Goal: Transaction & Acquisition: Purchase product/service

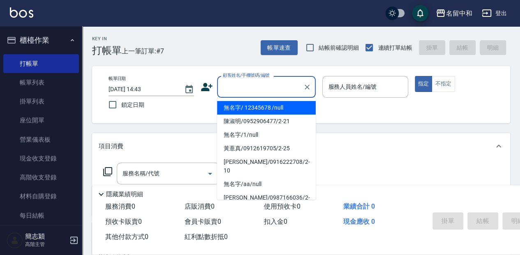
click at [264, 86] on input "顧客姓名/手機號碼/編號" at bounding box center [260, 87] width 79 height 14
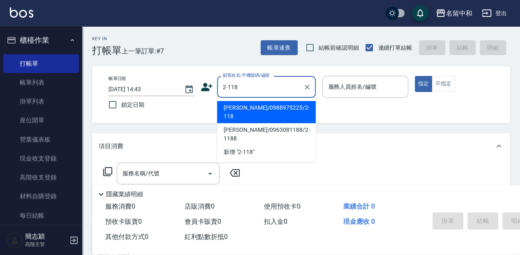
click at [234, 86] on input "2-118" at bounding box center [260, 87] width 79 height 14
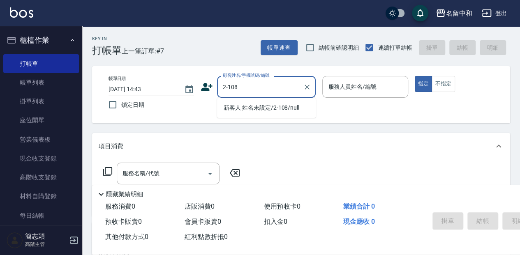
click at [238, 88] on input "2-108" at bounding box center [260, 87] width 79 height 14
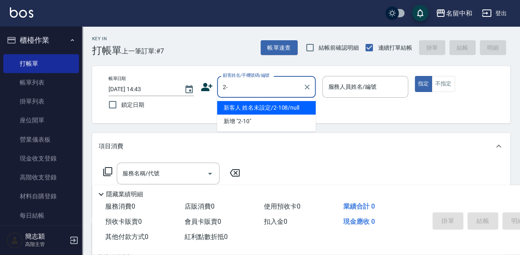
type input "2"
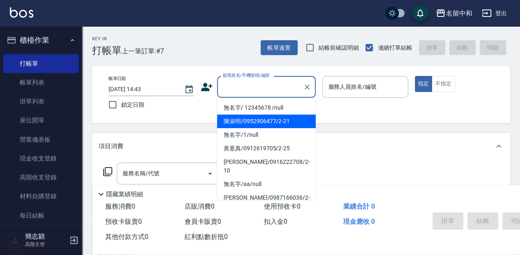
click at [246, 115] on li "陳淑明/0952906477/2-21" at bounding box center [266, 122] width 99 height 14
type input "陳淑明/0952906477/2-21"
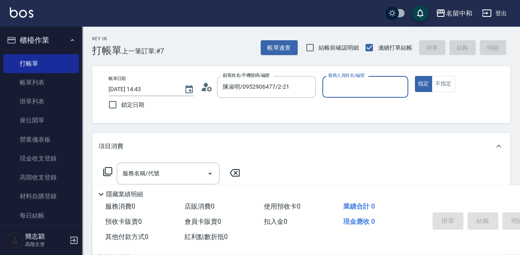
type input "[PERSON_NAME]-2"
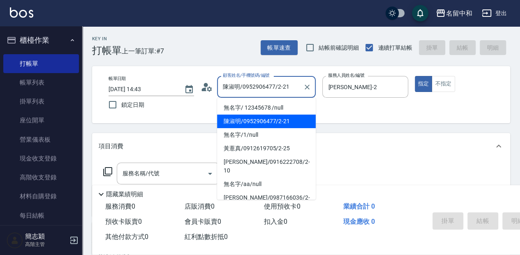
click at [290, 87] on input "陳淑明/0952906477/2-21" at bounding box center [260, 87] width 79 height 14
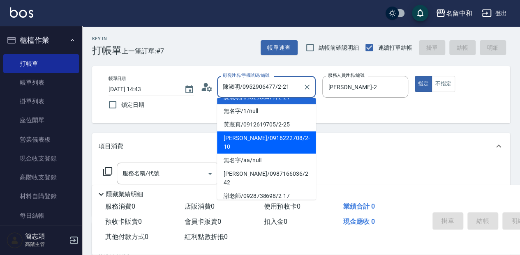
scroll to position [11, 0]
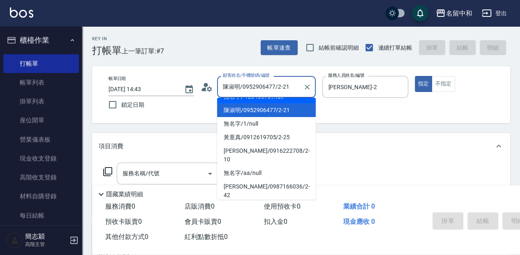
click at [292, 85] on input "陳淑明/0952906477/2-21" at bounding box center [260, 87] width 79 height 14
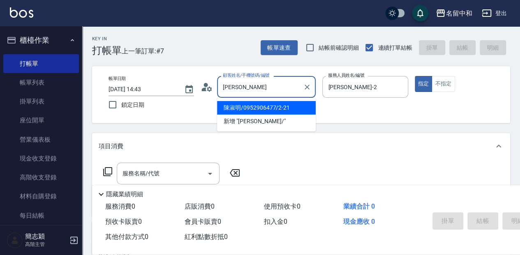
type input "陳"
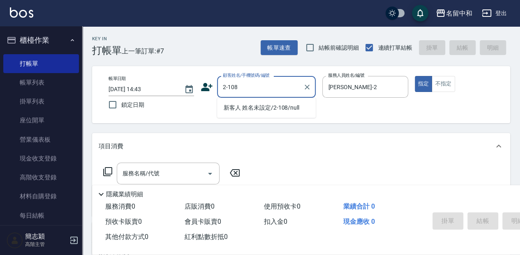
click at [239, 83] on input "2-108" at bounding box center [260, 87] width 79 height 14
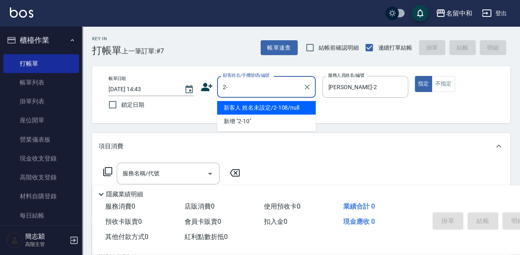
type input "2"
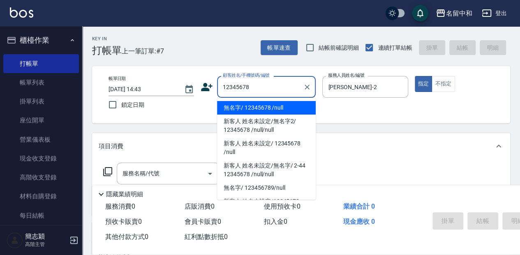
click at [266, 109] on li "無名字/ 12345678 /null" at bounding box center [266, 108] width 99 height 14
type input "無名字/ 12345678 /null"
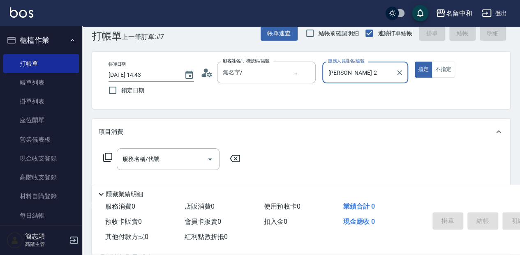
scroll to position [27, 0]
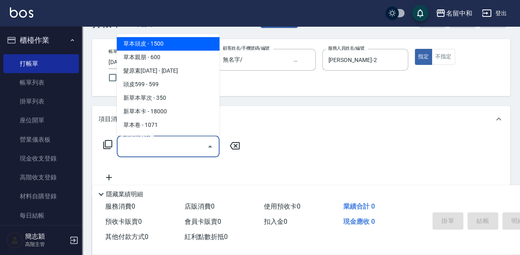
click at [176, 148] on input "服務名稱/代號" at bounding box center [161, 146] width 83 height 14
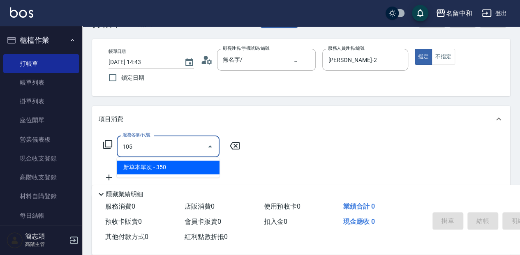
click at [194, 164] on span "新草本單次 - 350" at bounding box center [168, 168] width 103 height 14
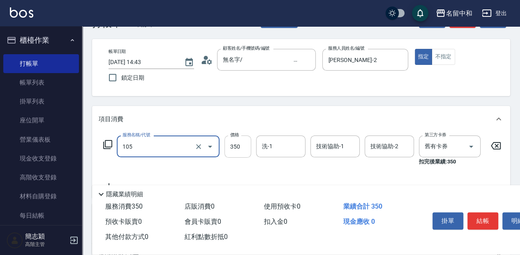
type input "新草本單次(105)"
click at [241, 145] on input "350" at bounding box center [237, 147] width 27 height 22
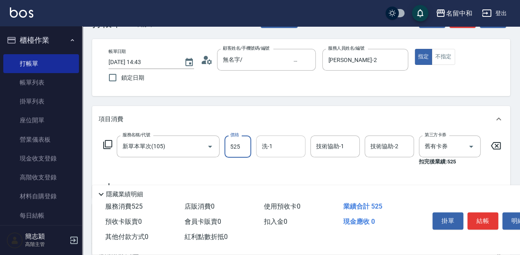
type input "525"
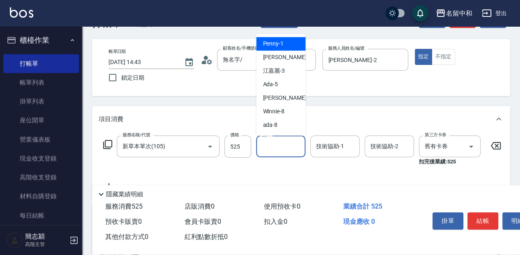
click at [280, 145] on input "洗-1" at bounding box center [281, 146] width 42 height 14
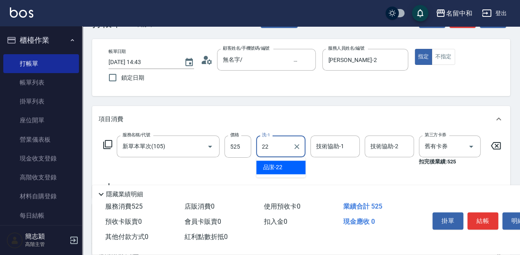
drag, startPoint x: 281, startPoint y: 167, endPoint x: 311, endPoint y: 162, distance: 30.0
click at [285, 166] on div "品潔 -22" at bounding box center [280, 168] width 49 height 14
type input "品潔-22"
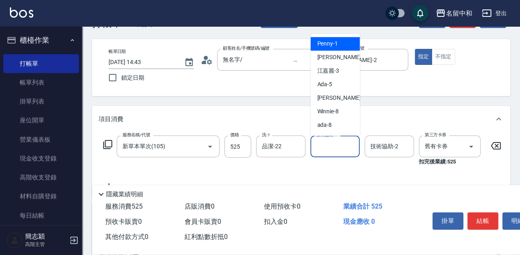
click at [338, 146] on input "技術協助-1" at bounding box center [335, 146] width 42 height 14
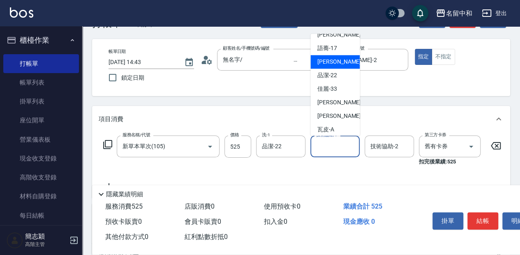
scroll to position [148, 0]
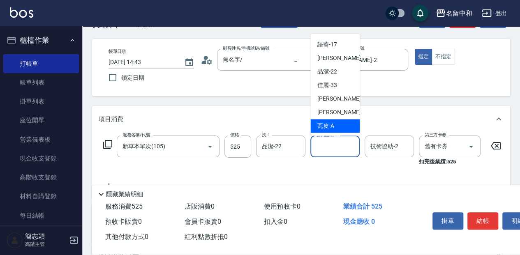
click at [343, 123] on div "瓦皮 -A" at bounding box center [334, 126] width 49 height 14
type input "瓦皮-A"
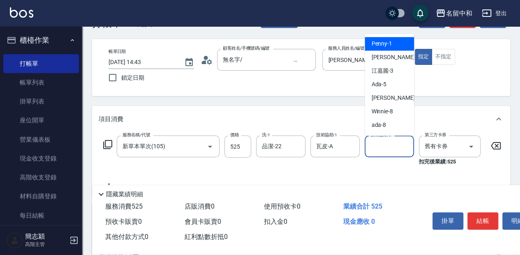
click at [395, 147] on input "技術協助-2" at bounding box center [389, 146] width 42 height 14
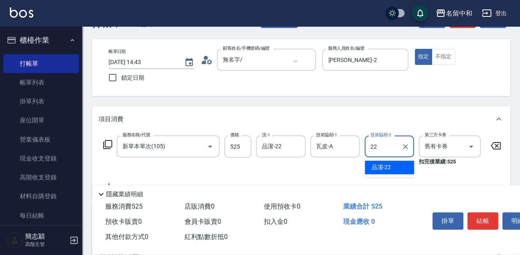
click at [393, 169] on div "品潔 -22" at bounding box center [389, 168] width 49 height 14
type input "品潔-22"
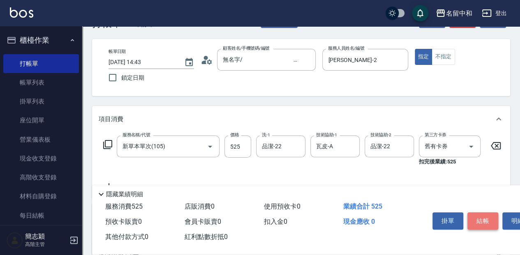
click at [481, 219] on button "結帳" at bounding box center [482, 221] width 31 height 17
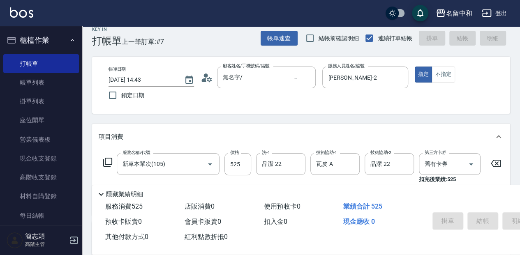
scroll to position [0, 0]
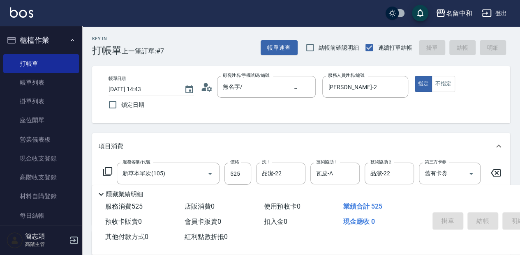
type input "[DATE] 15:34"
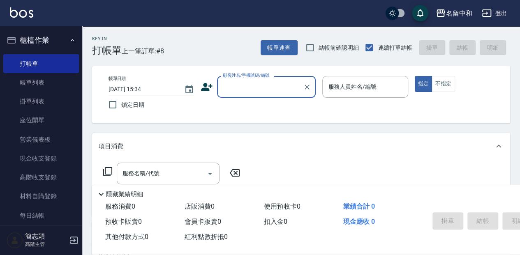
click at [263, 83] on input "顧客姓名/手機號碼/編號" at bounding box center [260, 87] width 79 height 14
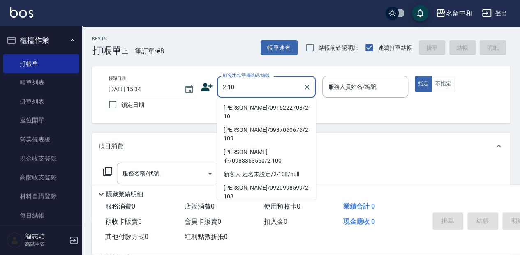
click at [245, 86] on input "2-10" at bounding box center [260, 87] width 79 height 14
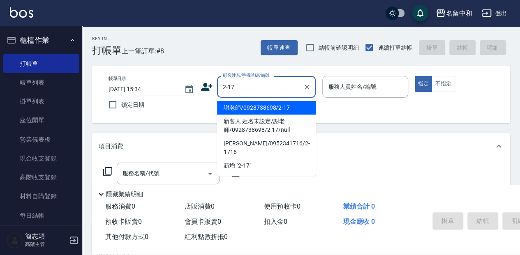
click at [252, 111] on li "謝老師/0928738698/2-17" at bounding box center [266, 108] width 99 height 14
type input "謝老師/0928738698/2-17"
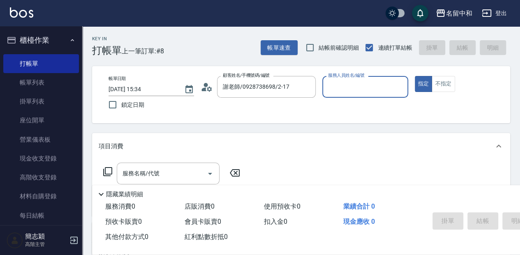
type input "[PERSON_NAME]-2"
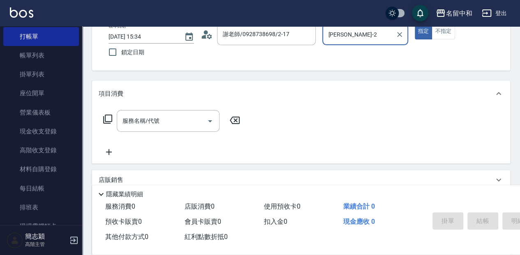
scroll to position [55, 0]
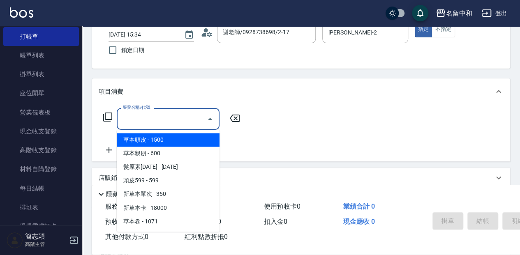
click at [178, 119] on input "服務名稱/代號" at bounding box center [161, 119] width 83 height 14
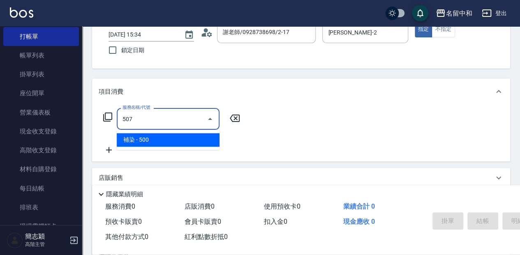
click at [142, 119] on input "507" at bounding box center [161, 119] width 83 height 14
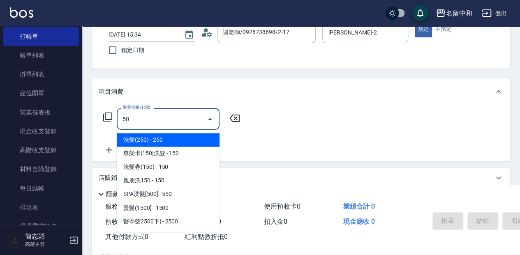
type input "5"
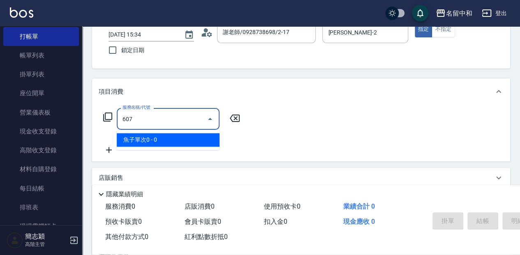
click at [180, 142] on span "魚子單次0 - 0" at bounding box center [168, 140] width 103 height 14
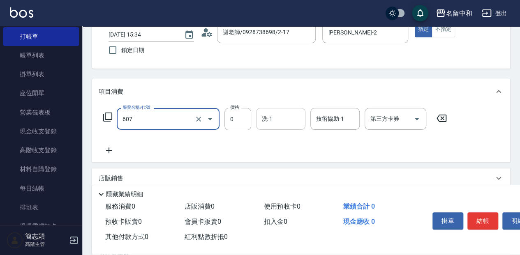
type input "魚子單次0(607)"
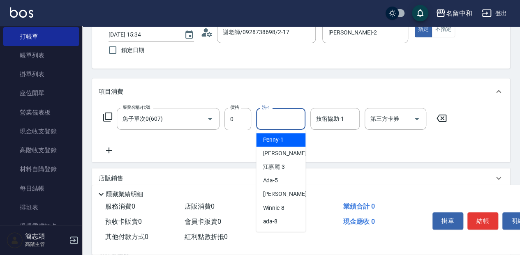
click at [284, 119] on input "洗-1" at bounding box center [281, 119] width 42 height 14
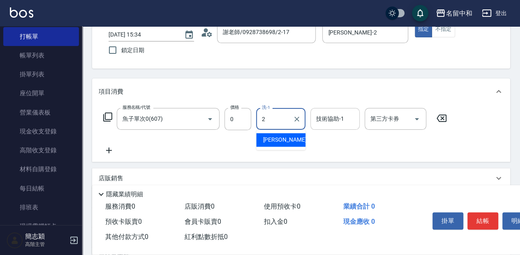
drag, startPoint x: 293, startPoint y: 139, endPoint x: 320, endPoint y: 129, distance: 28.5
click at [293, 139] on div "[PERSON_NAME] -2" at bounding box center [280, 140] width 49 height 14
type input "[PERSON_NAME]-2"
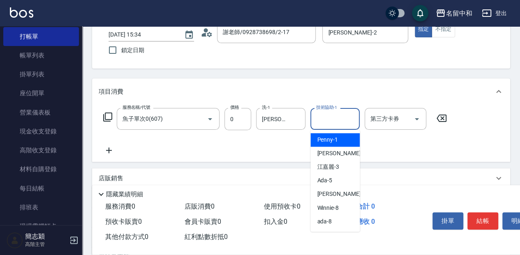
click at [339, 118] on input "技術協助-1" at bounding box center [335, 119] width 42 height 14
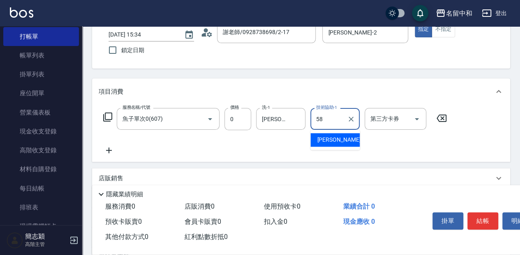
click at [349, 141] on div "[PERSON_NAME] -58" at bounding box center [334, 140] width 49 height 14
type input "[PERSON_NAME]-58"
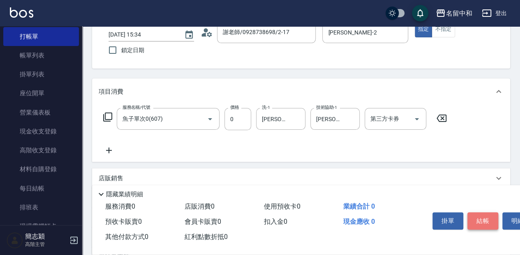
click at [480, 218] on button "結帳" at bounding box center [482, 221] width 31 height 17
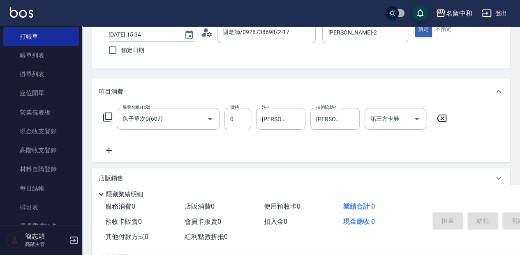
type input "[DATE] 15:36"
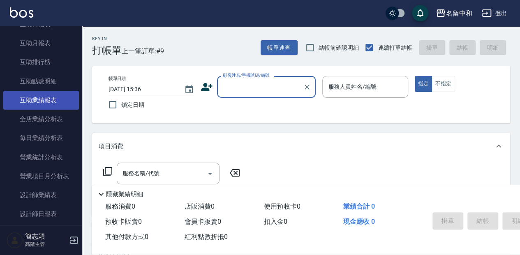
scroll to position [438, 0]
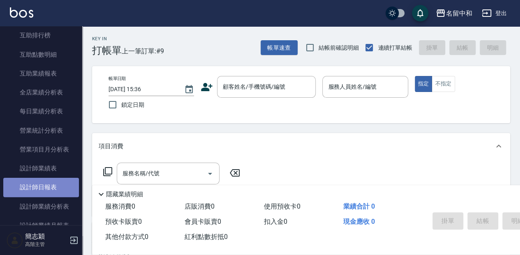
click at [63, 190] on link "設計師日報表" at bounding box center [41, 187] width 76 height 19
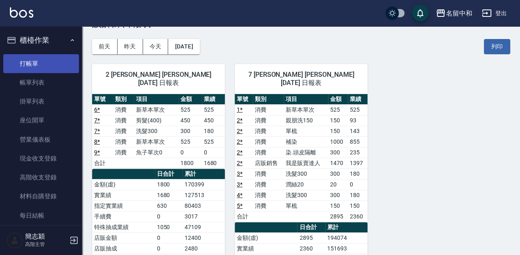
click at [59, 66] on link "打帳單" at bounding box center [41, 63] width 76 height 19
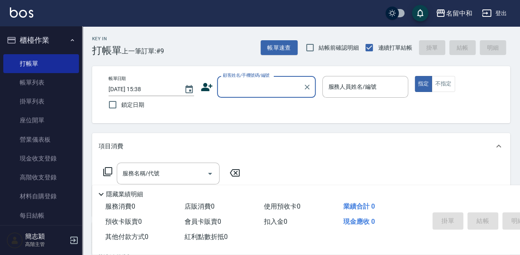
drag, startPoint x: 238, startPoint y: 90, endPoint x: 240, endPoint y: 94, distance: 5.0
click at [238, 90] on input "顧客姓名/手機號碼/編號" at bounding box center [260, 87] width 79 height 14
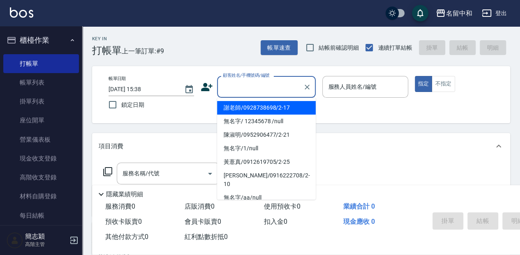
click at [246, 111] on li "謝老師/0928738698/2-17" at bounding box center [266, 108] width 99 height 14
type input "謝老師/0928738698/2-17"
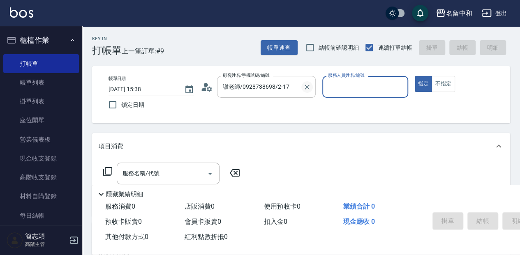
click at [305, 87] on icon "Clear" at bounding box center [307, 87] width 8 height 8
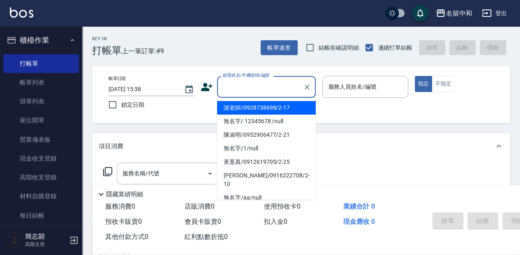
click at [286, 85] on input "顧客姓名/手機號碼/編號" at bounding box center [260, 87] width 79 height 14
type input "[PERSON_NAME]-2"
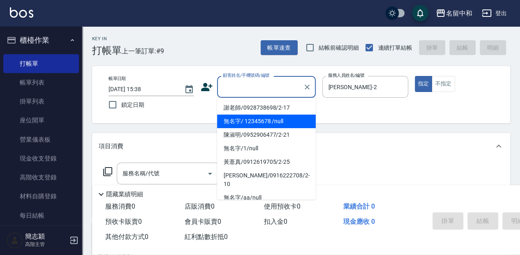
drag, startPoint x: 276, startPoint y: 117, endPoint x: 291, endPoint y: 117, distance: 15.2
click at [277, 117] on li "無名字/ 12345678 /null" at bounding box center [266, 122] width 99 height 14
type input "無名字/ 12345678 /null"
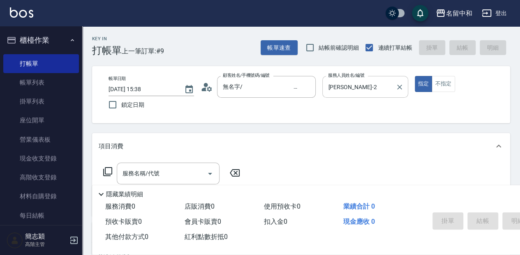
drag, startPoint x: 321, startPoint y: 97, endPoint x: 352, endPoint y: 93, distance: 31.1
click at [325, 96] on div "帳單日期 [DATE] 15:38 鎖定日期 顧客姓名/手機號碼/編號 無名字/ 12345678 /null 顧客姓名/手機號碼/編號 服務人員姓名/編號 …" at bounding box center [301, 94] width 398 height 37
click at [395, 86] on icon "Clear" at bounding box center [399, 87] width 8 height 8
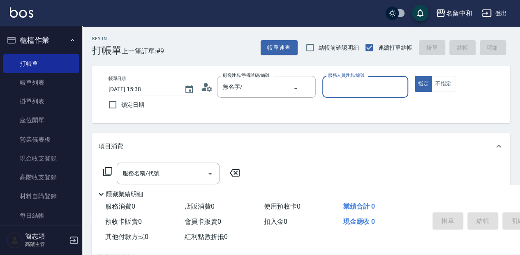
click at [373, 97] on div "服務人員姓名/編號" at bounding box center [364, 87] width 85 height 22
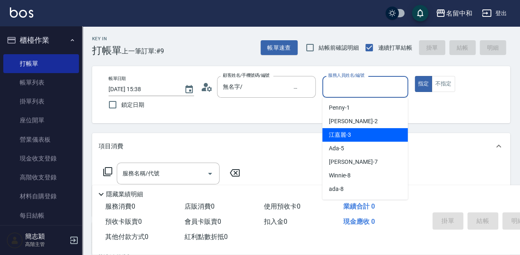
click at [351, 129] on div "江嘉麗 -3" at bounding box center [364, 135] width 85 height 14
type input "江嘉麗-3"
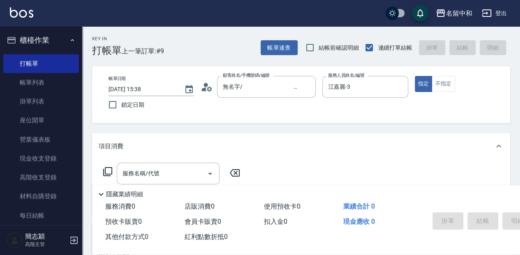
click at [103, 174] on icon at bounding box center [108, 172] width 10 height 10
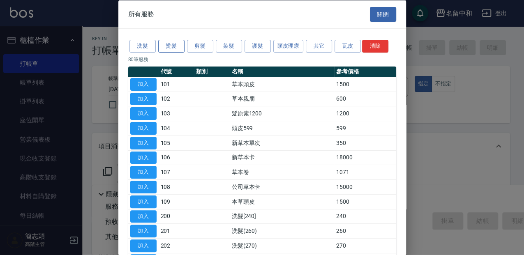
click at [171, 48] on button "燙髮" at bounding box center [171, 46] width 26 height 13
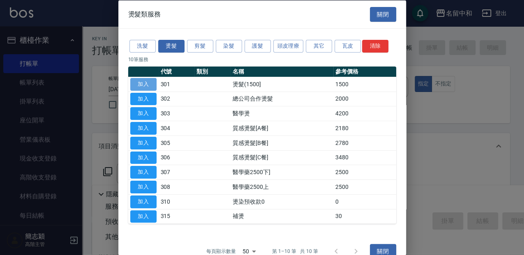
click at [141, 83] on button "加入" at bounding box center [143, 84] width 26 height 13
type input "燙髮(1500](301)"
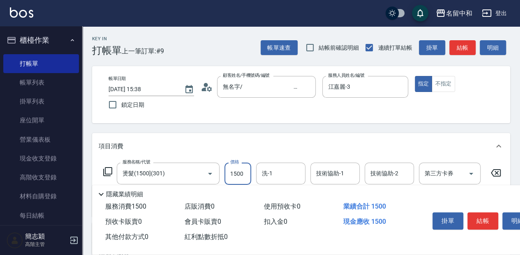
drag, startPoint x: 244, startPoint y: 171, endPoint x: 248, endPoint y: 168, distance: 5.0
click at [244, 171] on input "1500" at bounding box center [237, 174] width 27 height 22
type input "3600"
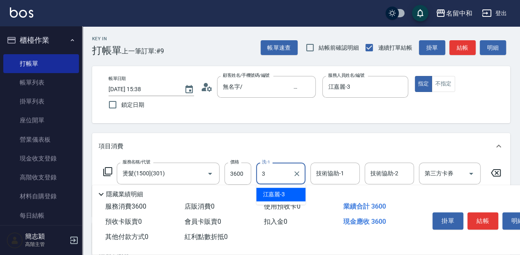
type input "江嘉麗-3"
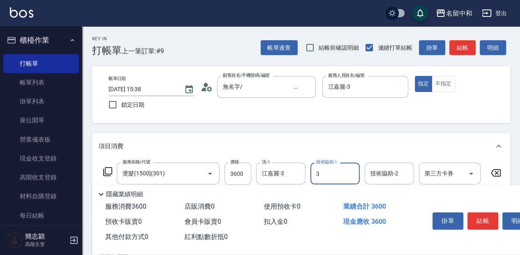
type input "江嘉麗-3"
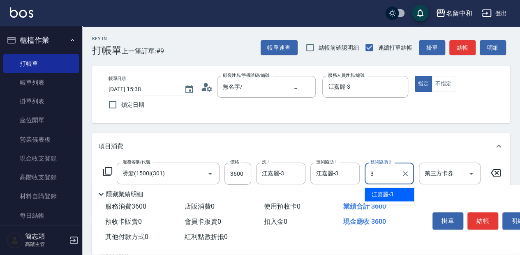
type input "江嘉麗-3"
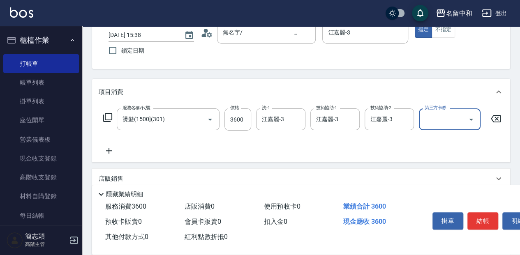
scroll to position [55, 0]
click at [104, 113] on icon at bounding box center [108, 117] width 10 height 10
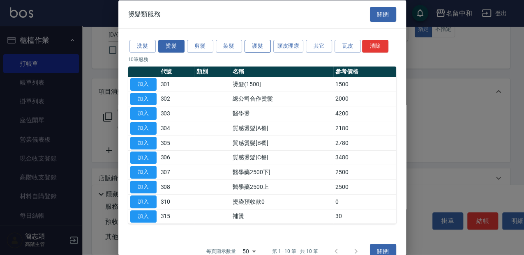
click at [247, 50] on button "護髮" at bounding box center [258, 46] width 26 height 13
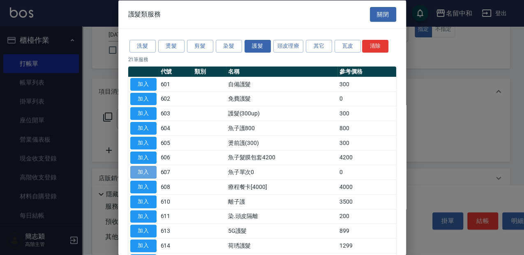
click at [138, 173] on button "加入" at bounding box center [143, 172] width 26 height 13
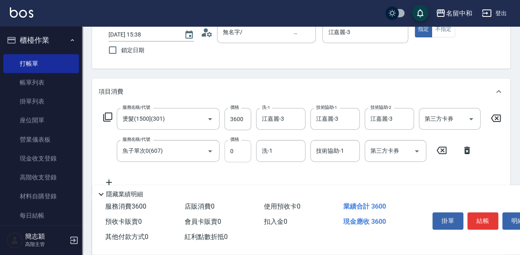
click at [231, 155] on input "0" at bounding box center [237, 151] width 27 height 22
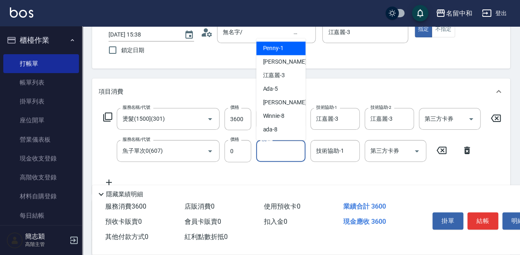
click at [269, 149] on input "洗-1" at bounding box center [281, 151] width 42 height 14
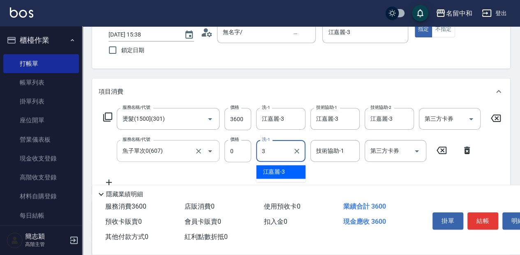
type input "江嘉麗-3"
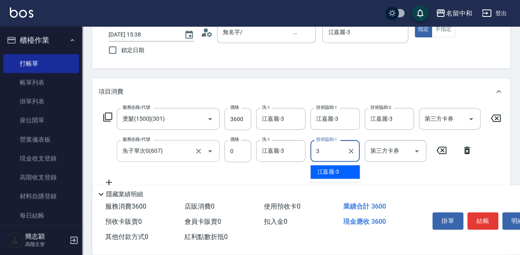
type input "江嘉麗-3"
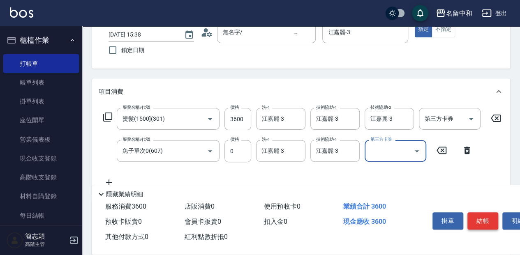
click at [481, 218] on button "結帳" at bounding box center [482, 221] width 31 height 17
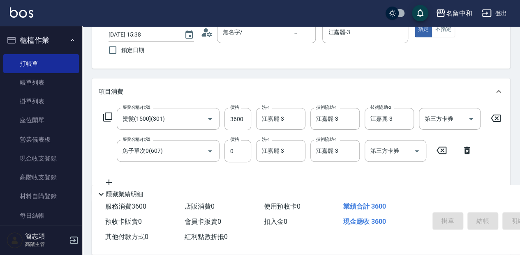
type input "[DATE] 16:05"
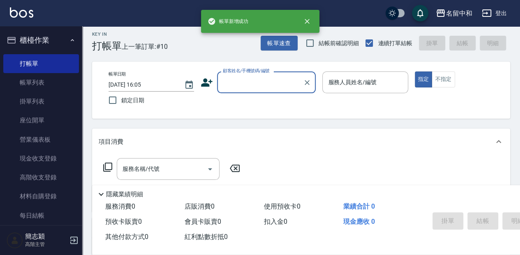
scroll to position [0, 0]
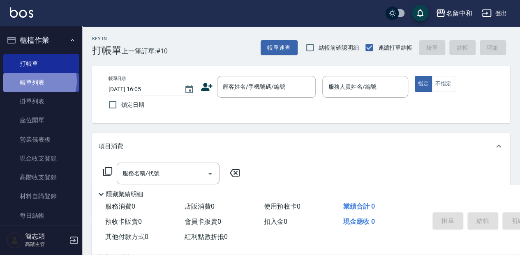
click at [37, 81] on link "帳單列表" at bounding box center [41, 82] width 76 height 19
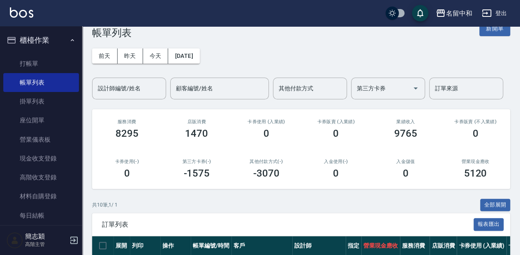
scroll to position [109, 0]
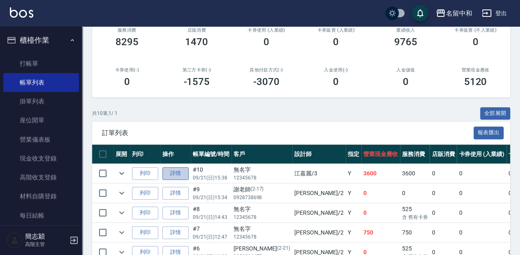
click at [167, 173] on link "詳情" at bounding box center [175, 173] width 26 height 13
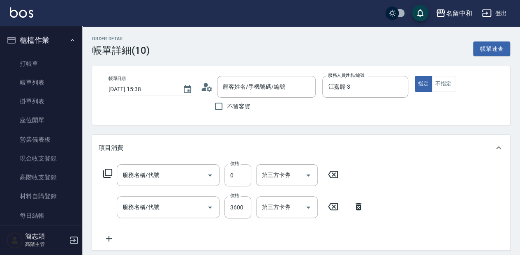
type input "[DATE] 15:38"
type input "江嘉麗-3"
type input "魚子單次0(607)"
type input "燙髮(1500](301)"
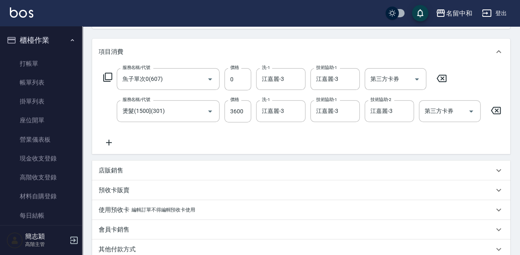
type input "無名字/ 12345678 /null"
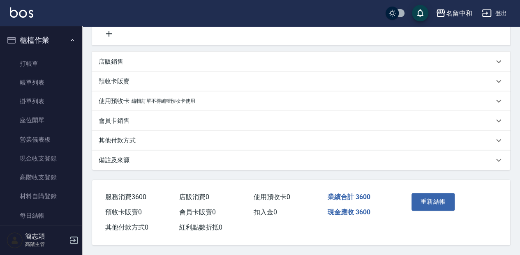
scroll to position [212, 0]
click at [174, 136] on div "其他付款方式" at bounding box center [296, 140] width 395 height 9
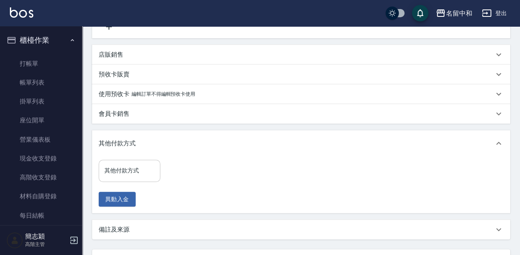
click at [139, 182] on div "其他付款方式" at bounding box center [130, 171] width 62 height 22
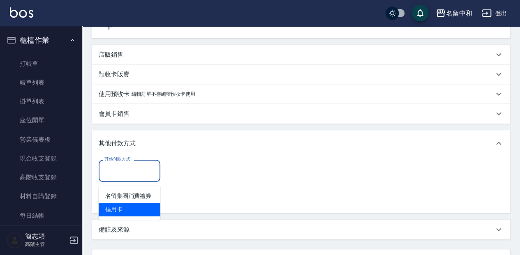
click at [137, 215] on span "信用卡" at bounding box center [130, 210] width 62 height 14
type input "信用卡"
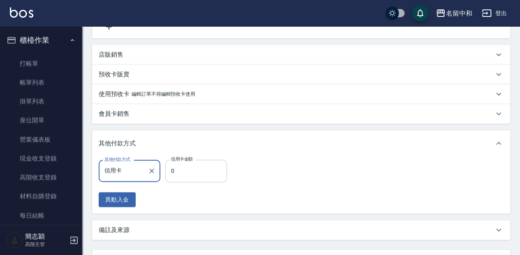
click at [180, 176] on input "0" at bounding box center [196, 171] width 62 height 22
type input "3600"
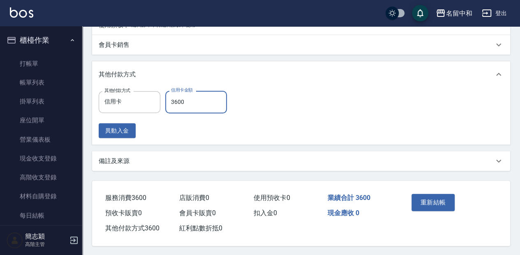
scroll to position [289, 0]
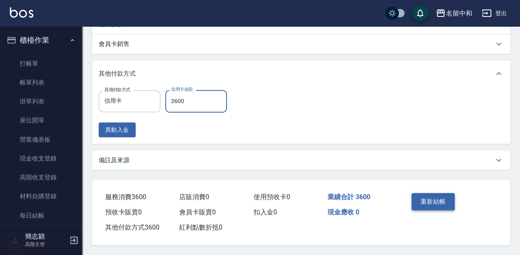
click at [432, 197] on button "重新結帳" at bounding box center [433, 201] width 44 height 17
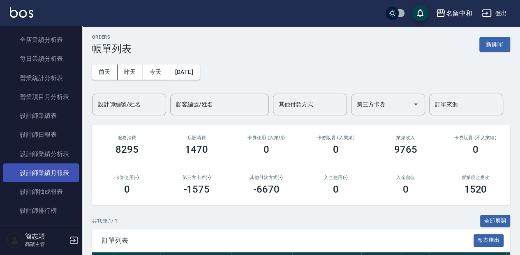
scroll to position [493, 0]
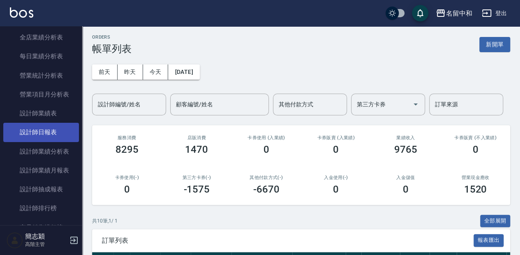
click at [55, 138] on link "設計師日報表" at bounding box center [41, 132] width 76 height 19
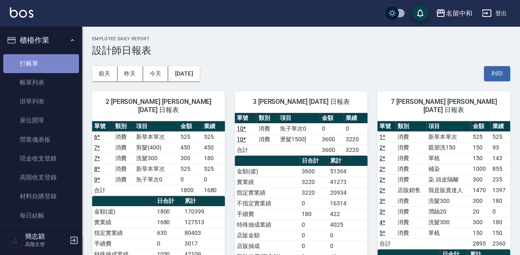
click at [52, 59] on link "打帳單" at bounding box center [41, 63] width 76 height 19
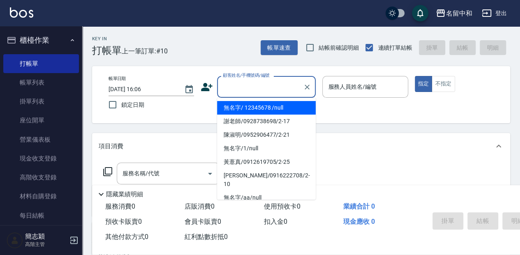
click at [262, 88] on input "顧客姓名/手機號碼/編號" at bounding box center [260, 87] width 79 height 14
click at [273, 107] on li "無名字/ 12345678 /null" at bounding box center [266, 108] width 99 height 14
type input "無名字/ 12345678 /null"
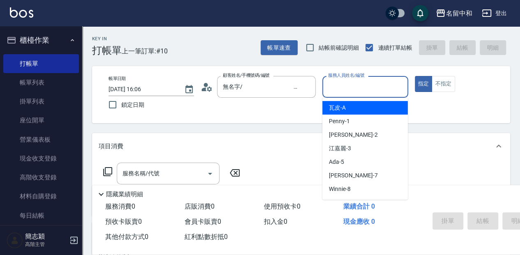
click at [342, 81] on input "服務人員姓名/編號" at bounding box center [365, 87] width 78 height 14
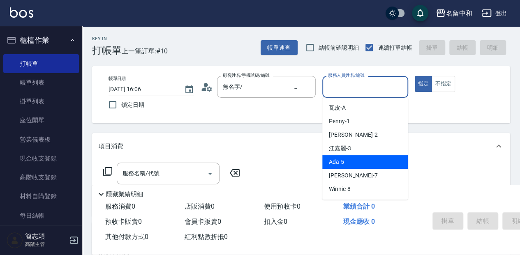
click at [359, 160] on div "Ada -5" at bounding box center [364, 162] width 85 height 14
type input "Ada-5"
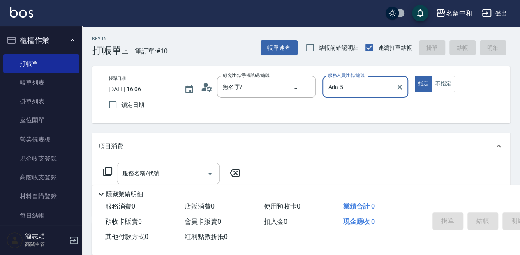
click at [138, 169] on div "服務名稱/代號 服務名稱/代號" at bounding box center [168, 174] width 103 height 22
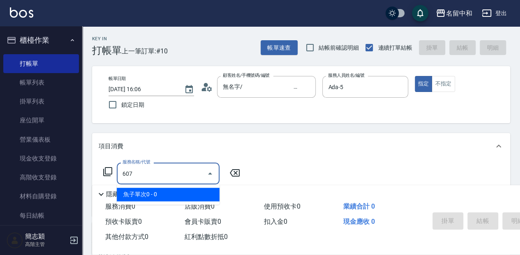
click at [168, 196] on span "魚子單次0 - 0" at bounding box center [168, 195] width 103 height 14
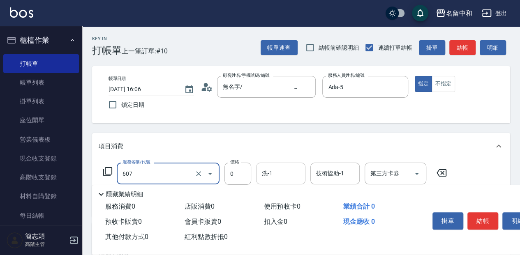
type input "魚子單次0(607)"
click at [286, 173] on input "洗-1" at bounding box center [281, 173] width 42 height 14
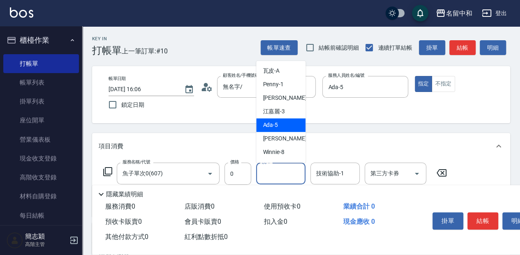
click at [276, 121] on span "Ada -5" at bounding box center [270, 125] width 15 height 9
type input "Ada-5"
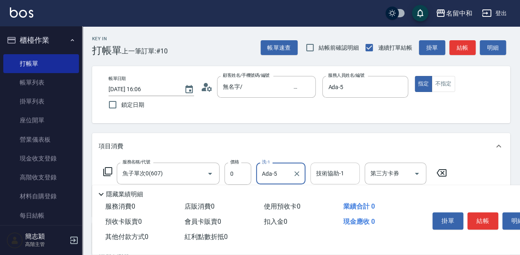
click at [323, 172] on input "技術協助-1" at bounding box center [335, 173] width 42 height 14
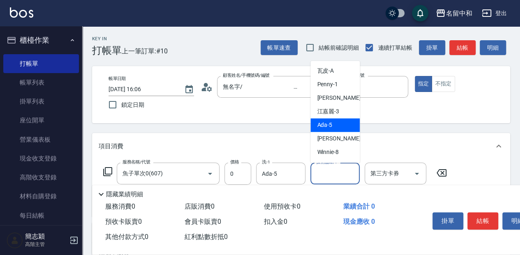
click at [327, 127] on span "Ada -5" at bounding box center [324, 125] width 15 height 9
type input "Ada-5"
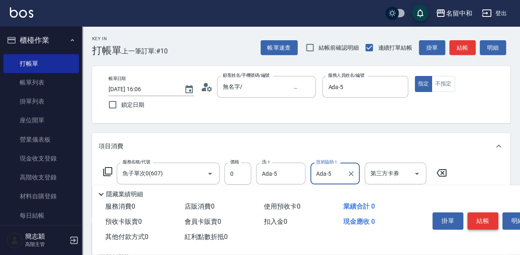
click at [480, 222] on button "結帳" at bounding box center [482, 221] width 31 height 17
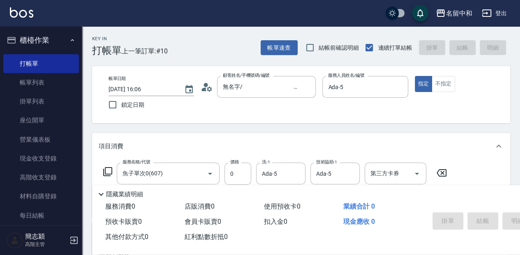
type input "[DATE] 16:20"
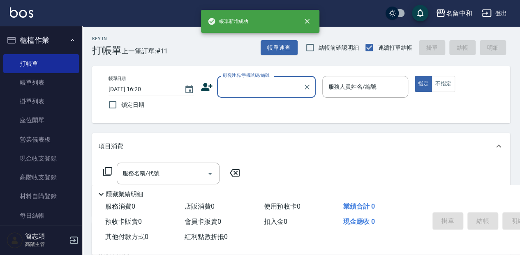
click at [257, 92] on input "顧客姓名/手機號碼/編號" at bounding box center [260, 87] width 79 height 14
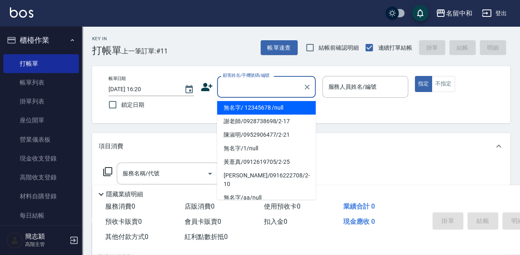
click at [267, 109] on li "無名字/ 12345678 /null" at bounding box center [266, 108] width 99 height 14
type input "無名字/ 12345678 /null"
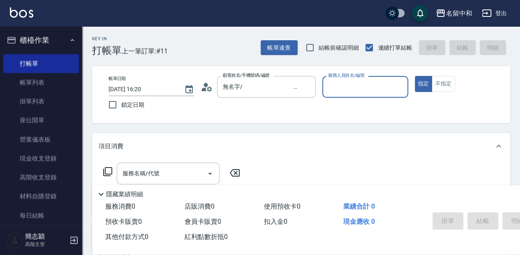
click at [329, 90] on input "服務人員姓名/編號" at bounding box center [365, 87] width 78 height 14
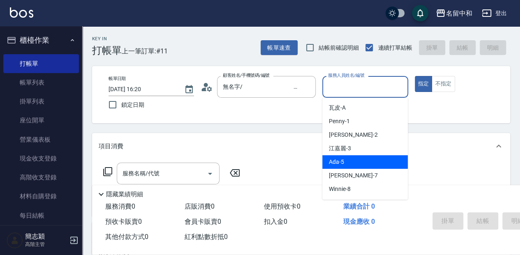
click at [350, 166] on div "Ada -5" at bounding box center [364, 162] width 85 height 14
type input "Ada-5"
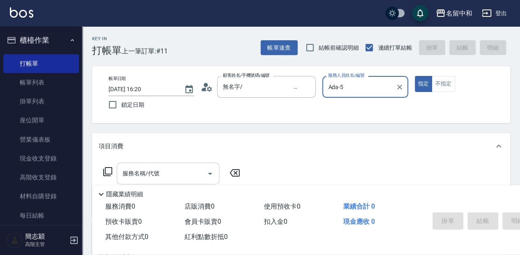
click at [169, 175] on input "服務名稱/代號" at bounding box center [161, 173] width 83 height 14
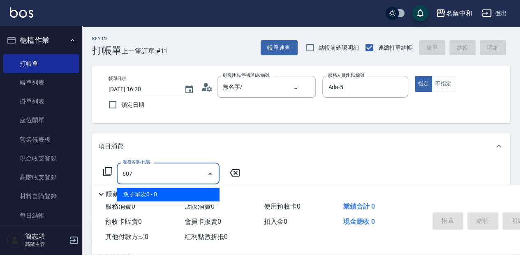
click at [184, 191] on span "魚子單次0 - 0" at bounding box center [168, 195] width 103 height 14
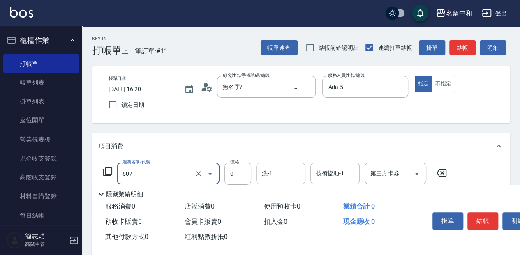
type input "魚子單次0(607)"
click at [270, 173] on input "洗-1" at bounding box center [281, 173] width 42 height 14
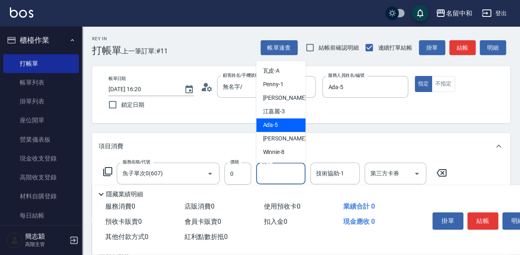
click at [275, 123] on span "Ada -5" at bounding box center [270, 125] width 15 height 9
type input "Ada-5"
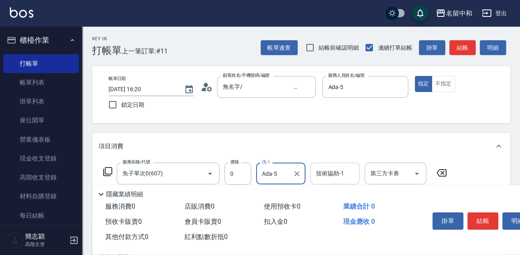
click at [319, 172] on input "技術協助-1" at bounding box center [335, 173] width 42 height 14
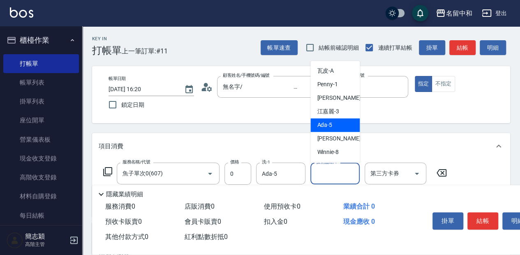
click at [317, 128] on div "Ada -5" at bounding box center [334, 125] width 49 height 14
type input "Ada-5"
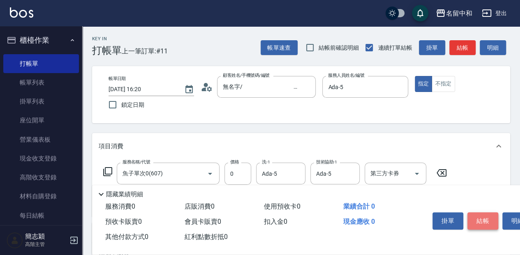
click at [480, 222] on button "結帳" at bounding box center [482, 221] width 31 height 17
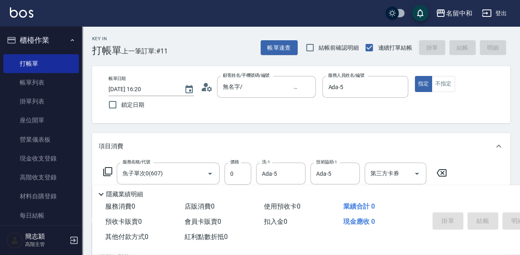
type input "[DATE] 16:21"
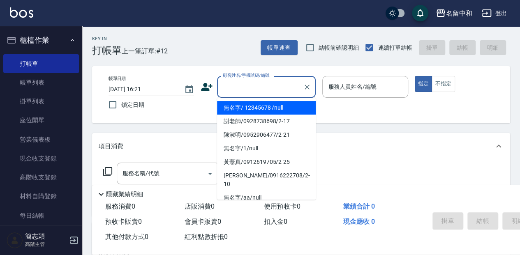
drag, startPoint x: 245, startPoint y: 83, endPoint x: 242, endPoint y: 90, distance: 7.6
click at [244, 83] on input "顧客姓名/手機號碼/編號" at bounding box center [260, 87] width 79 height 14
click at [247, 106] on li "無名字/ 12345678 /null" at bounding box center [266, 108] width 99 height 14
type input "無名字/ 12345678 /null"
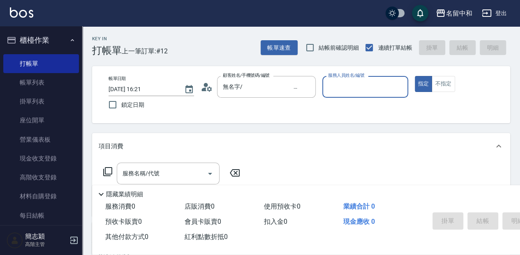
click at [338, 91] on input "服務人員姓名/編號" at bounding box center [365, 87] width 78 height 14
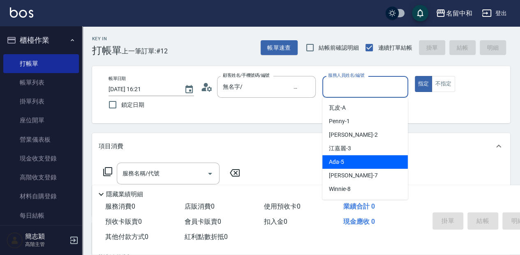
click at [354, 159] on div "Ada -5" at bounding box center [364, 162] width 85 height 14
type input "Ada-5"
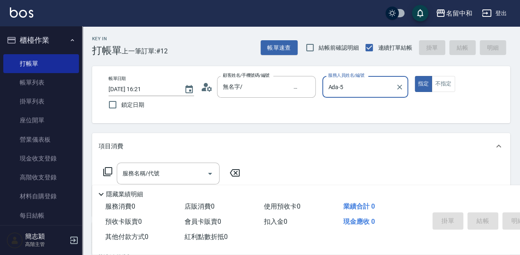
click at [112, 174] on icon at bounding box center [107, 171] width 9 height 9
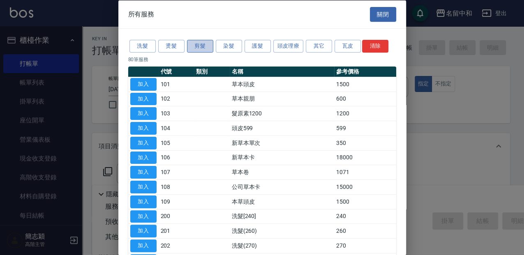
click at [202, 43] on button "剪髮" at bounding box center [200, 46] width 26 height 13
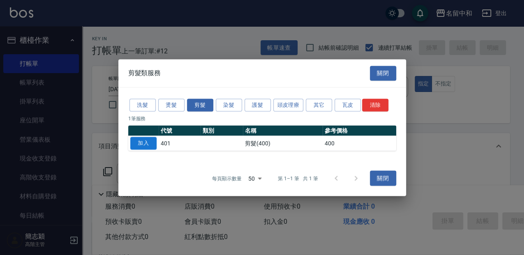
click at [134, 138] on button "加入" at bounding box center [143, 143] width 26 height 13
type input "剪髮(400)(401)"
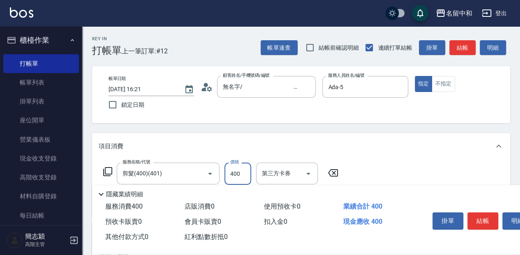
click at [244, 178] on input "400" at bounding box center [237, 174] width 27 height 22
click at [243, 173] on input "68" at bounding box center [237, 174] width 27 height 22
click at [302, 154] on div "項目消費" at bounding box center [301, 146] width 418 height 26
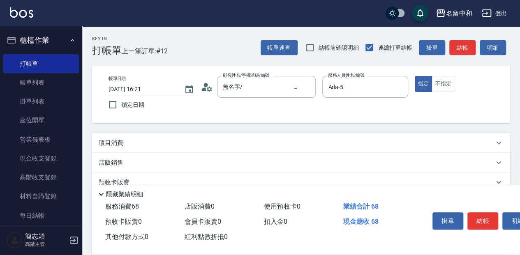
click at [497, 142] on icon at bounding box center [498, 143] width 5 height 3
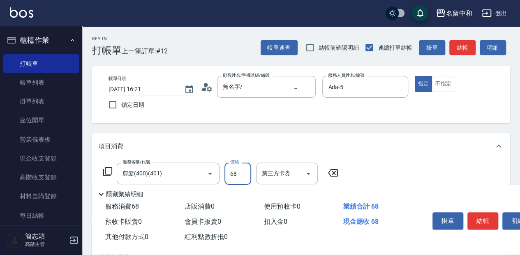
click at [233, 174] on input "68" at bounding box center [237, 174] width 27 height 22
type input "680"
click at [480, 218] on button "結帳" at bounding box center [482, 221] width 31 height 17
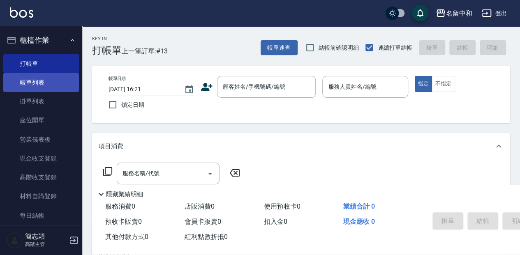
click at [44, 77] on link "帳單列表" at bounding box center [41, 82] width 76 height 19
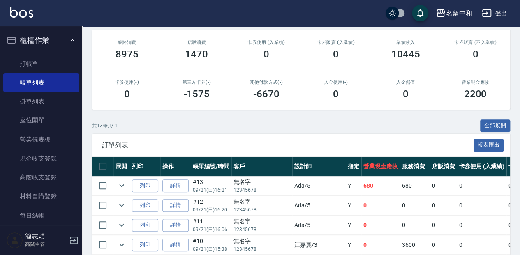
scroll to position [109, 0]
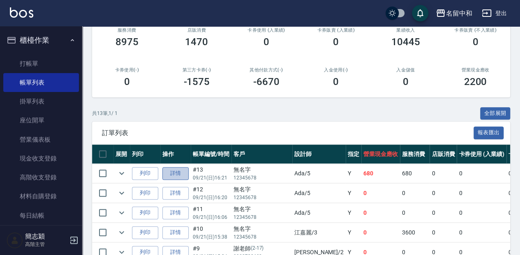
click at [177, 173] on link "詳情" at bounding box center [175, 173] width 26 height 13
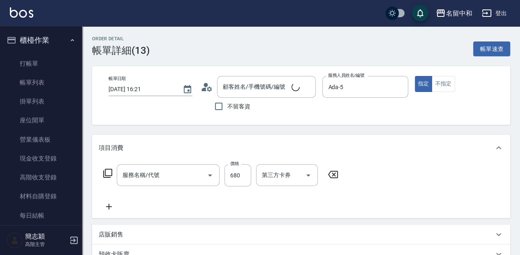
type input "[DATE] 16:21"
type input "Ada-5"
type input "剪髮(400)(401)"
type input "無名字/ 12345678 /null"
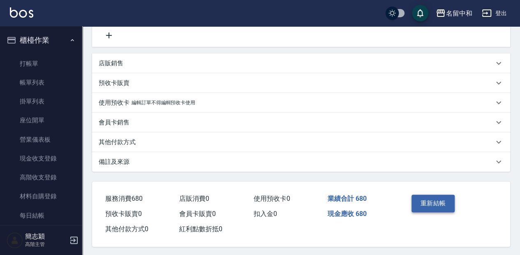
scroll to position [176, 0]
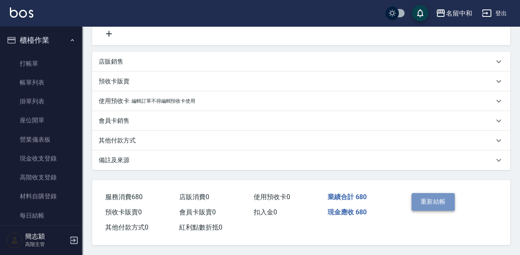
click at [446, 194] on button "重新結帳" at bounding box center [433, 201] width 44 height 17
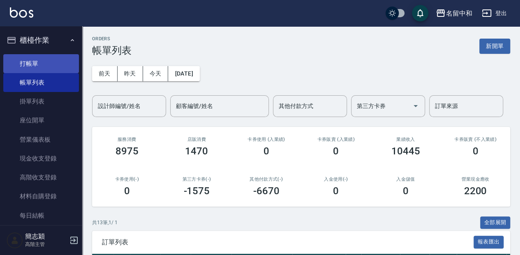
click at [39, 62] on link "打帳單" at bounding box center [41, 63] width 76 height 19
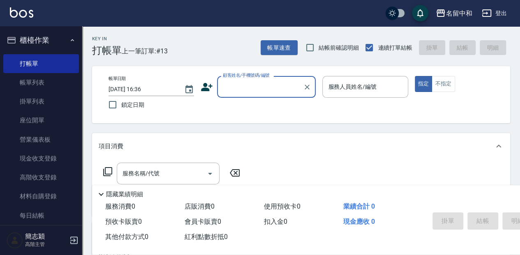
click at [270, 88] on input "顧客姓名/手機號碼/編號" at bounding box center [260, 87] width 79 height 14
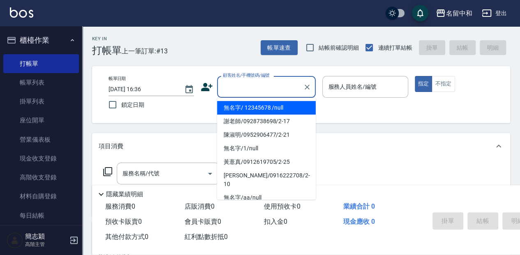
click at [261, 102] on li "無名字/ 12345678 /null" at bounding box center [266, 108] width 99 height 14
type input "無名字/ 12345678 /null"
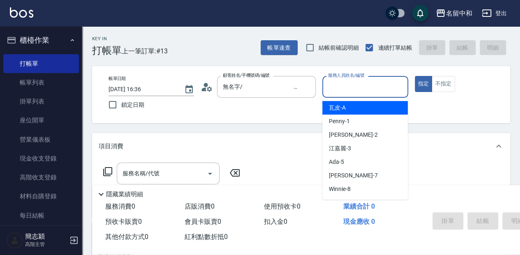
click at [392, 93] on input "服務人員姓名/編號" at bounding box center [365, 87] width 78 height 14
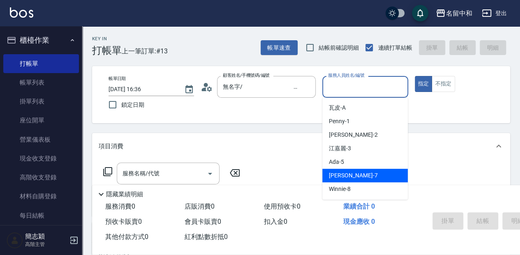
click at [376, 178] on div "[PERSON_NAME] -7" at bounding box center [364, 176] width 85 height 14
type input "[PERSON_NAME]-7"
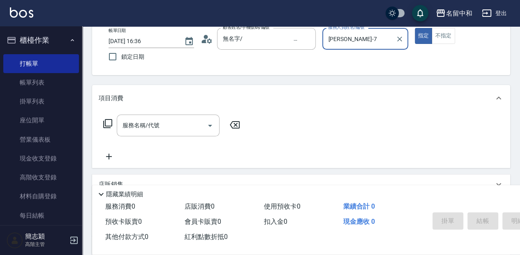
scroll to position [55, 0]
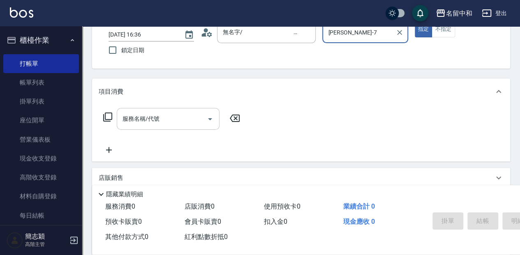
drag, startPoint x: 157, startPoint y: 122, endPoint x: 178, endPoint y: 121, distance: 20.2
click at [159, 122] on input "服務名稱/代號" at bounding box center [161, 119] width 83 height 14
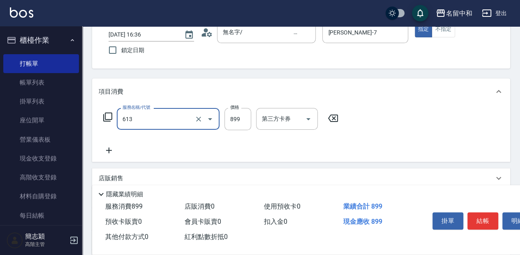
type input "5G護髮(613)"
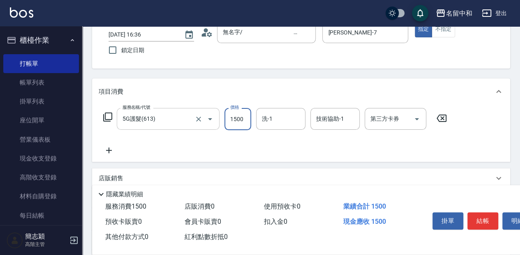
type input "1500"
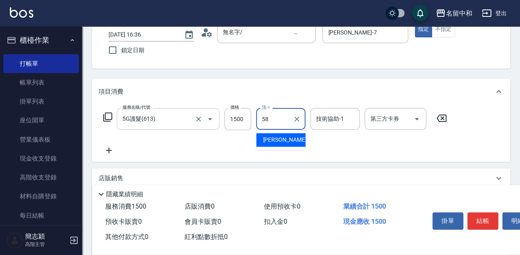
type input "[PERSON_NAME]-58"
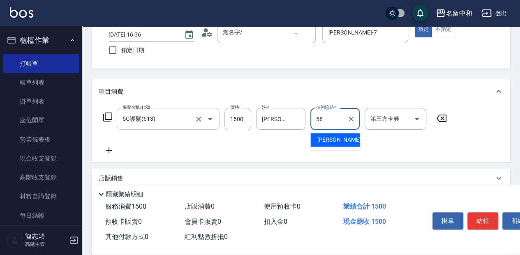
type input "[PERSON_NAME]-58"
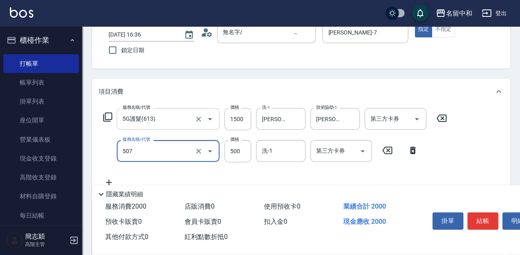
type input "補染(507)"
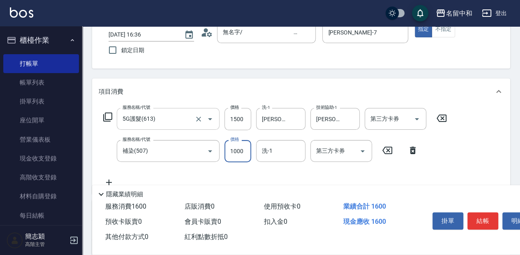
type input "1000"
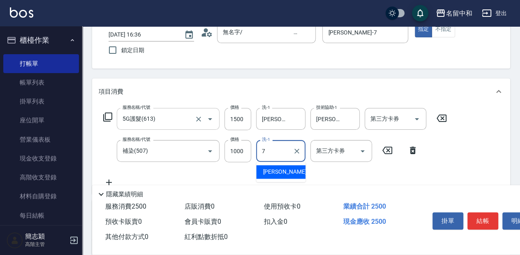
type input "[PERSON_NAME]-7"
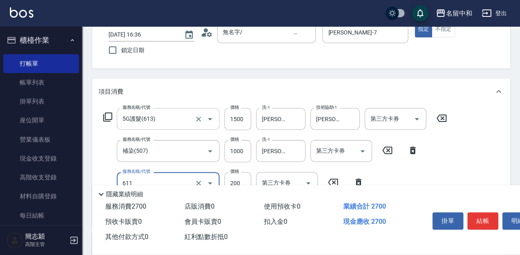
type input "染.頭皮隔離(611)"
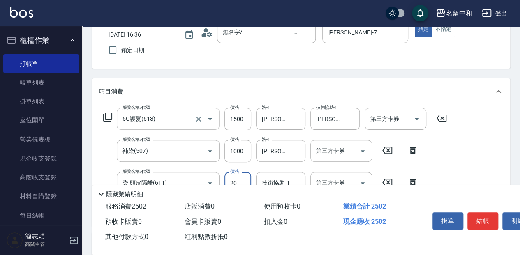
type input "200"
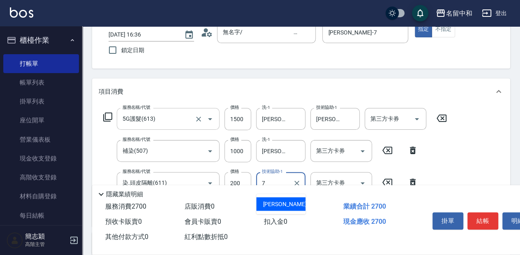
type input "[PERSON_NAME]-7"
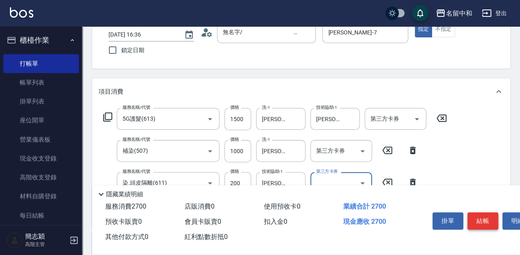
click at [474, 215] on button "結帳" at bounding box center [482, 221] width 31 height 17
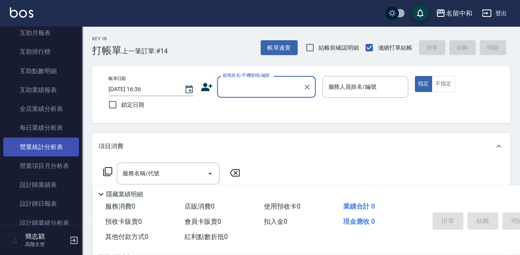
scroll to position [438, 0]
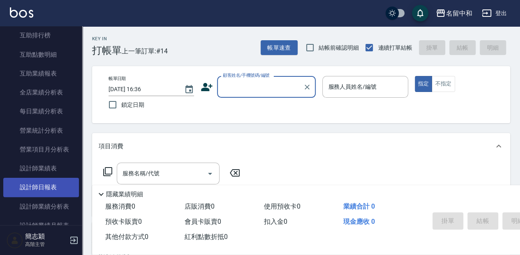
click at [55, 183] on link "設計師日報表" at bounding box center [41, 187] width 76 height 19
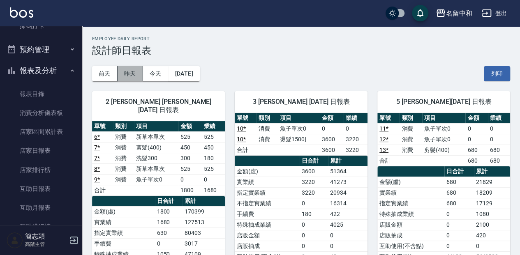
click at [129, 75] on button "昨天" at bounding box center [130, 73] width 25 height 15
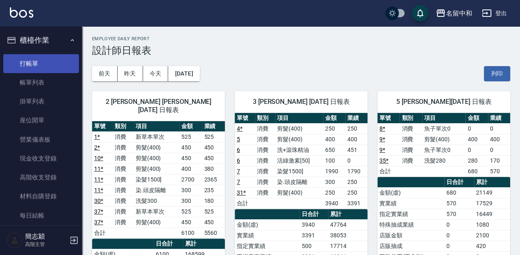
click at [46, 64] on link "打帳單" at bounding box center [41, 63] width 76 height 19
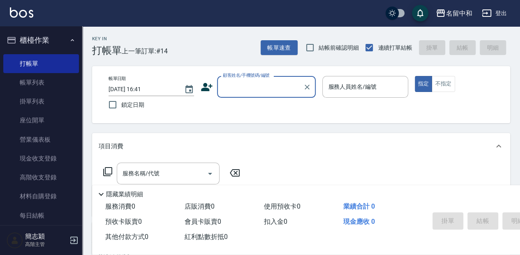
click at [222, 77] on div "顧客姓名/手機號碼/編號" at bounding box center [266, 87] width 99 height 22
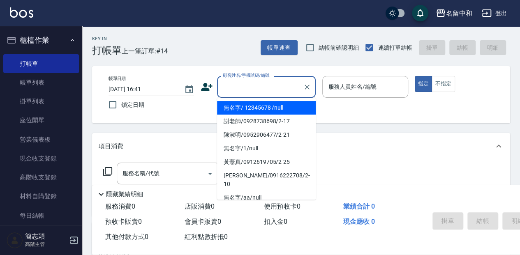
click at [254, 110] on li "無名字/ 12345678 /null" at bounding box center [266, 108] width 99 height 14
type input "無名字/ 12345678 /null"
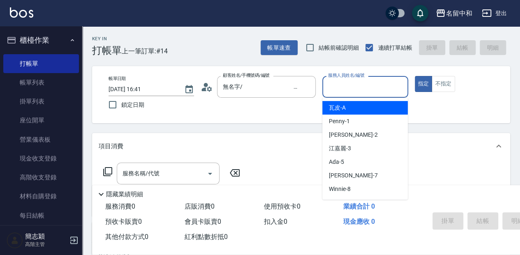
click at [338, 90] on input "服務人員姓名/編號" at bounding box center [365, 87] width 78 height 14
click at [341, 111] on span "瓦皮 -A" at bounding box center [337, 108] width 17 height 9
type input "瓦皮-A"
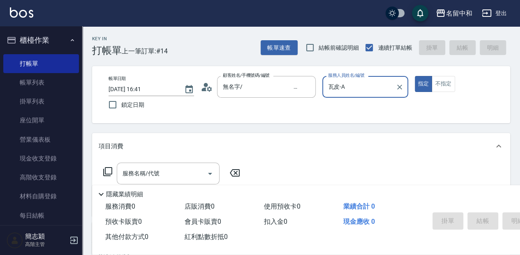
click at [125, 195] on p "隱藏業績明細" at bounding box center [124, 194] width 37 height 9
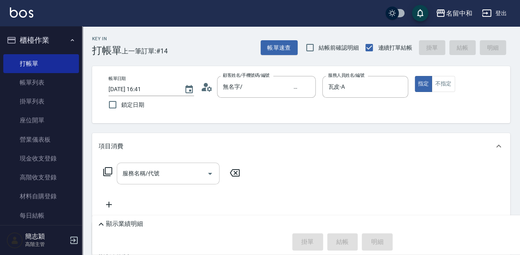
click at [125, 176] on input "服務名稱/代號" at bounding box center [161, 173] width 83 height 14
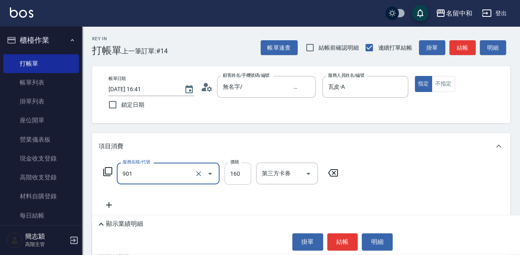
type input "修手(901)"
click at [243, 170] on input "160" at bounding box center [237, 174] width 27 height 22
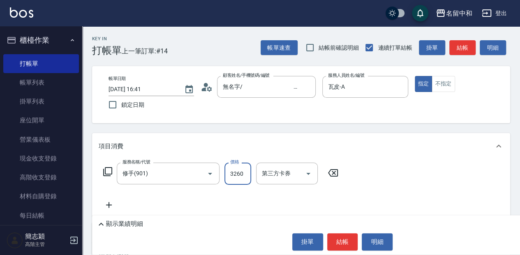
type input "3260"
click at [344, 245] on button "結帳" at bounding box center [342, 241] width 31 height 17
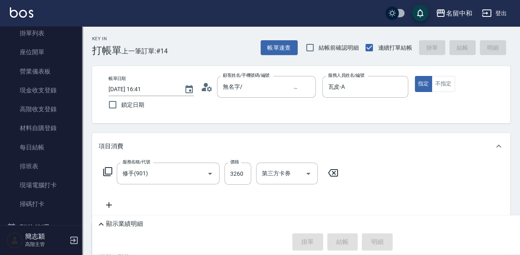
scroll to position [134, 0]
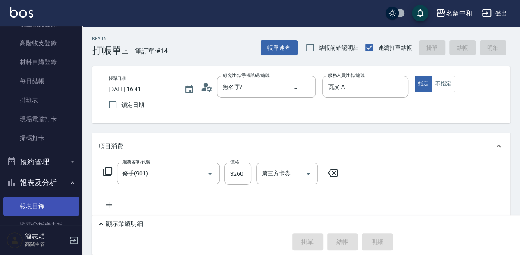
type input "[DATE] 16:57"
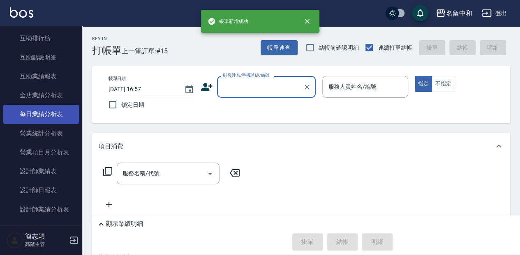
scroll to position [438, 0]
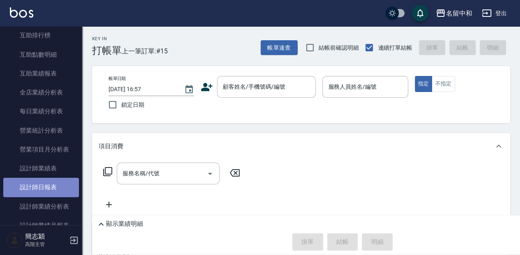
click at [49, 186] on link "設計師日報表" at bounding box center [41, 187] width 76 height 19
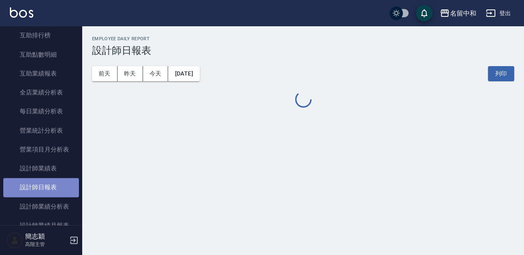
click at [49, 186] on link "設計師日報表" at bounding box center [41, 187] width 76 height 19
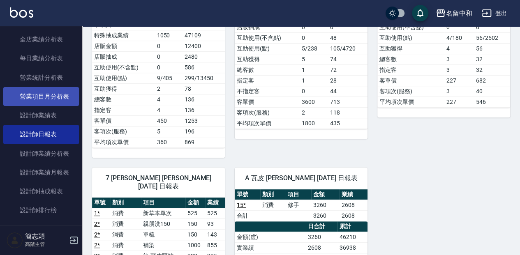
scroll to position [493, 0]
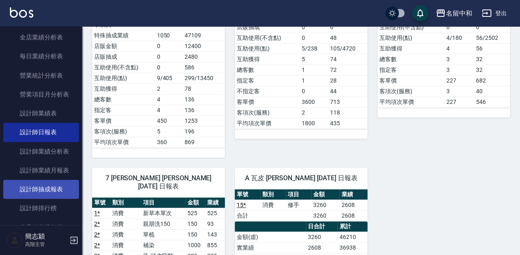
click at [58, 189] on link "設計師抽成報表" at bounding box center [41, 189] width 76 height 19
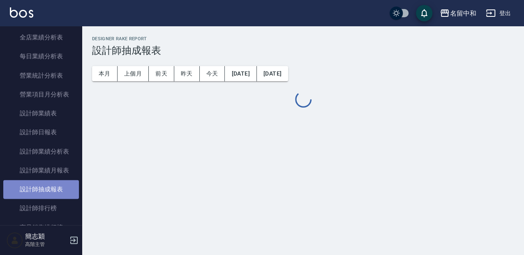
click at [59, 190] on link "設計師抽成報表" at bounding box center [41, 189] width 76 height 19
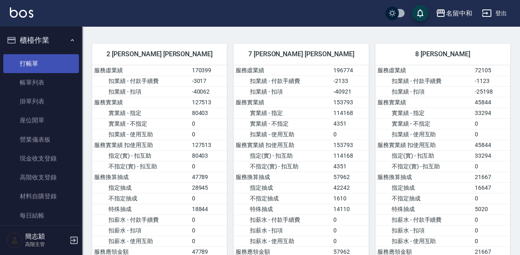
click at [49, 67] on link "打帳單" at bounding box center [41, 63] width 76 height 19
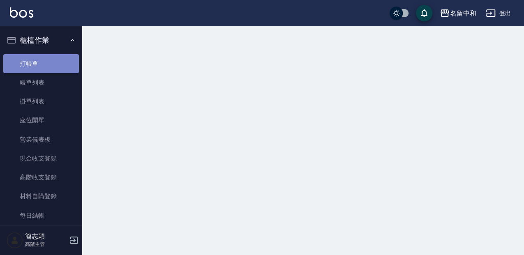
click at [49, 67] on link "打帳單" at bounding box center [41, 63] width 76 height 19
